Goal: Transaction & Acquisition: Purchase product/service

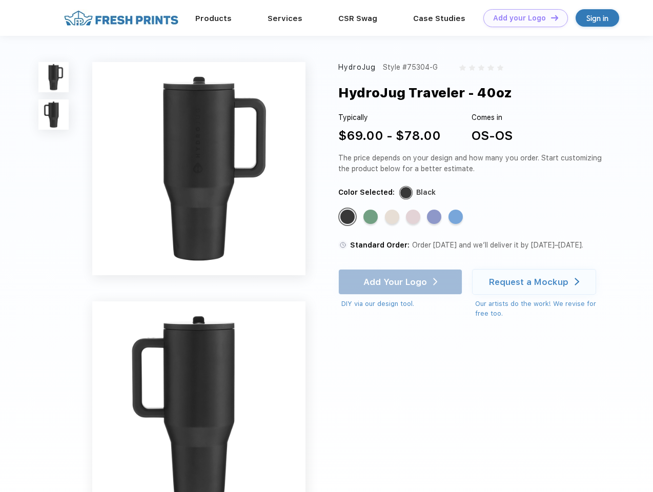
click at [522, 18] on link "Add your Logo Design Tool" at bounding box center [525, 18] width 85 height 18
click at [0, 0] on div "Design Tool" at bounding box center [0, 0] width 0 height 0
click at [550, 17] on link "Add your Logo Design Tool" at bounding box center [525, 18] width 85 height 18
click at [54, 77] on img at bounding box center [53, 77] width 30 height 30
click at [54, 115] on img at bounding box center [53, 114] width 30 height 30
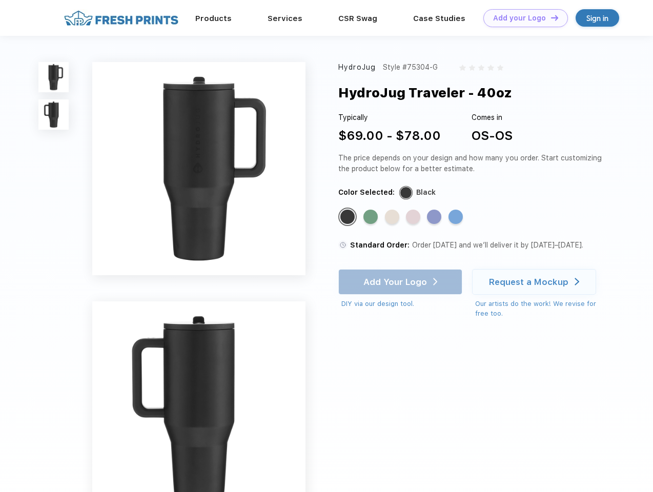
click at [349, 217] on div "Standard Color" at bounding box center [347, 217] width 14 height 14
click at [372, 217] on div "Standard Color" at bounding box center [370, 217] width 14 height 14
click at [393, 217] on div "Standard Color" at bounding box center [392, 217] width 14 height 14
click at [414, 217] on div "Standard Color" at bounding box center [413, 217] width 14 height 14
click at [435, 217] on div "Standard Color" at bounding box center [434, 217] width 14 height 14
